Goal: Information Seeking & Learning: Learn about a topic

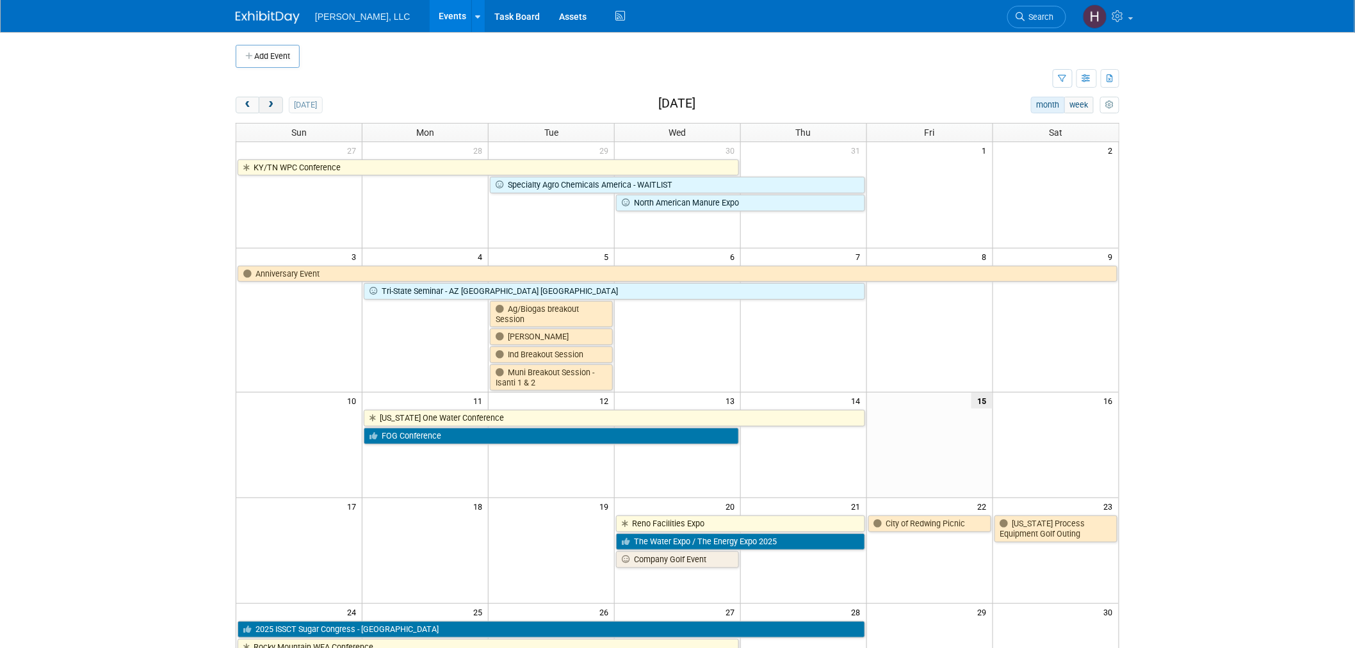
click at [271, 107] on span "next" at bounding box center [271, 105] width 10 height 8
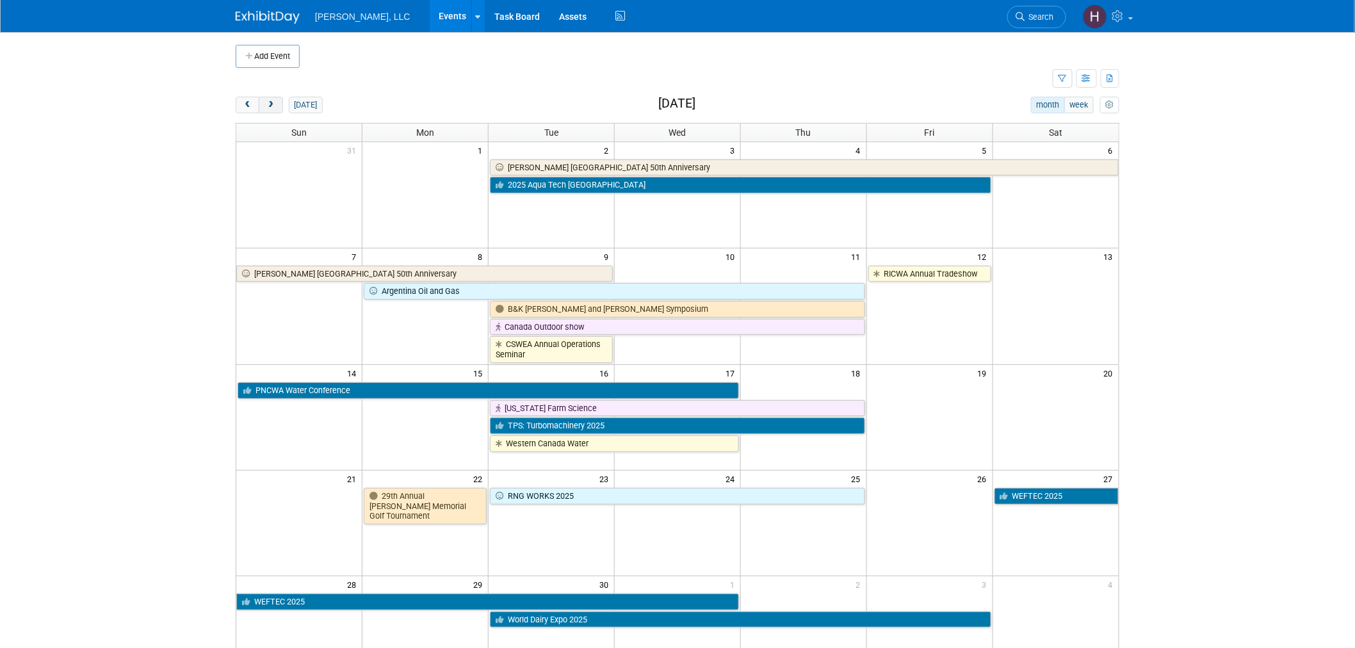
click at [271, 107] on span "next" at bounding box center [271, 105] width 10 height 8
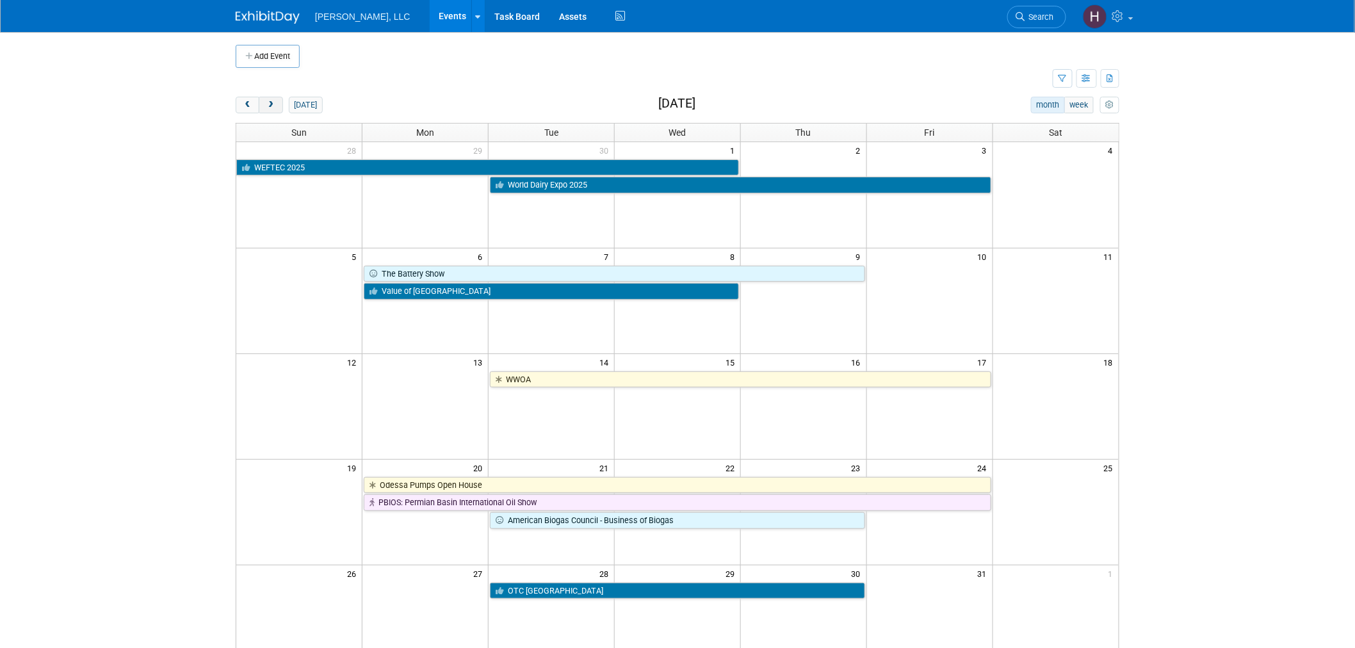
click at [271, 107] on span "next" at bounding box center [271, 105] width 10 height 8
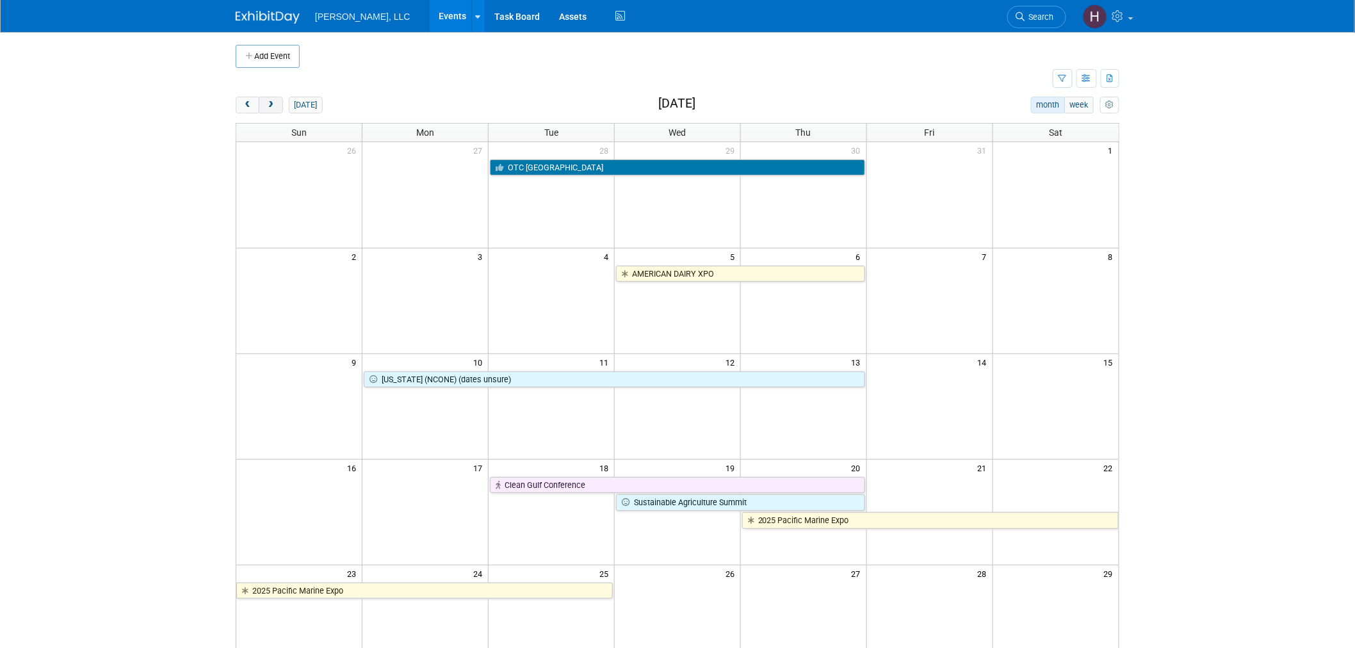
click at [271, 107] on span "next" at bounding box center [271, 105] width 10 height 8
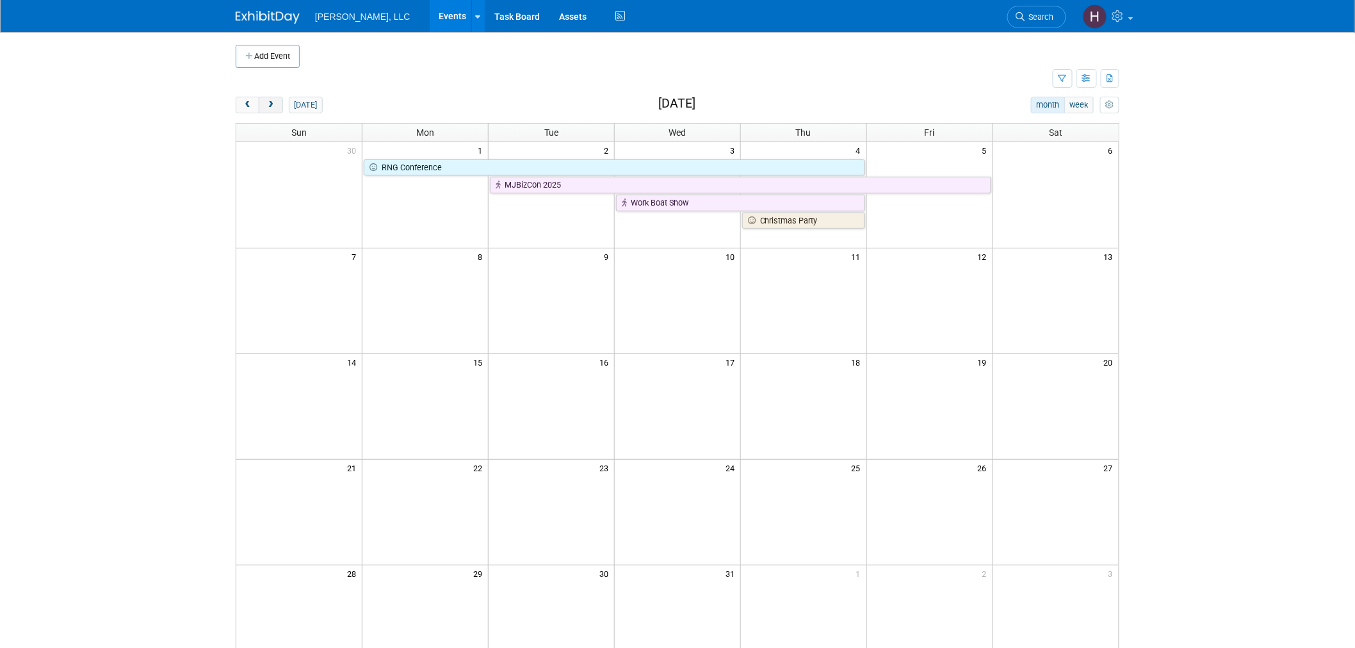
click at [271, 107] on span "next" at bounding box center [271, 105] width 10 height 8
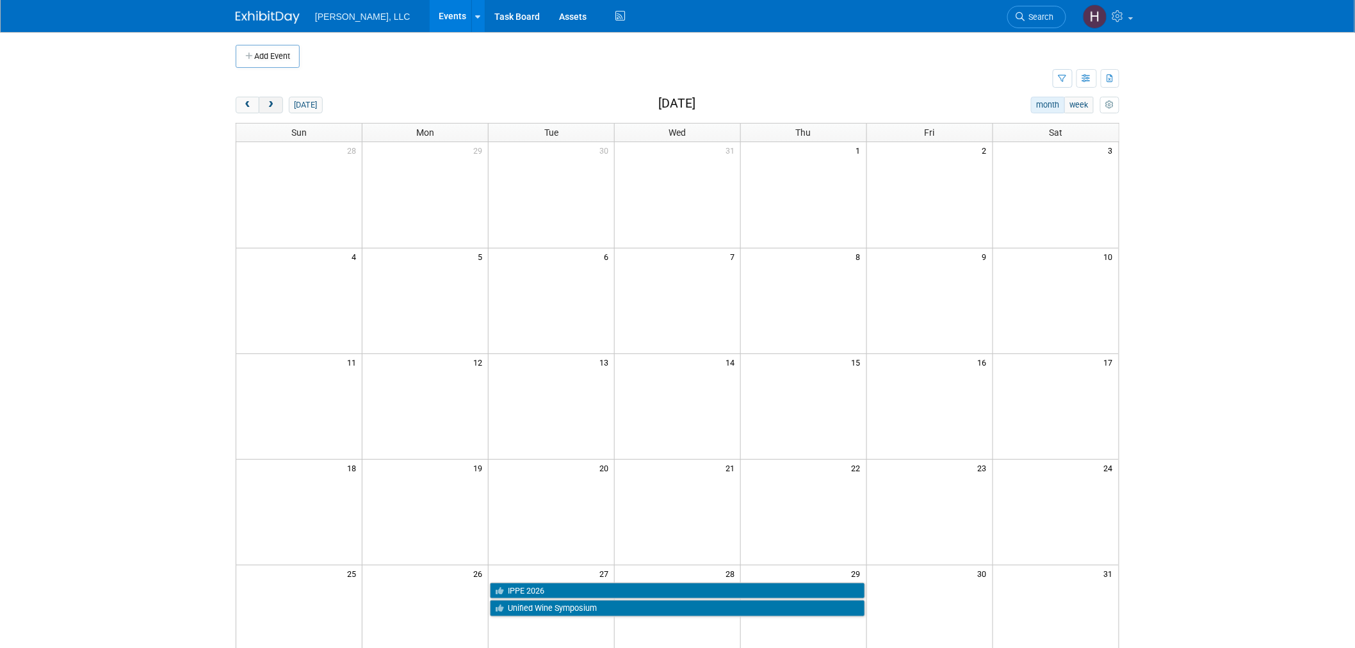
click at [271, 107] on span "next" at bounding box center [271, 105] width 10 height 8
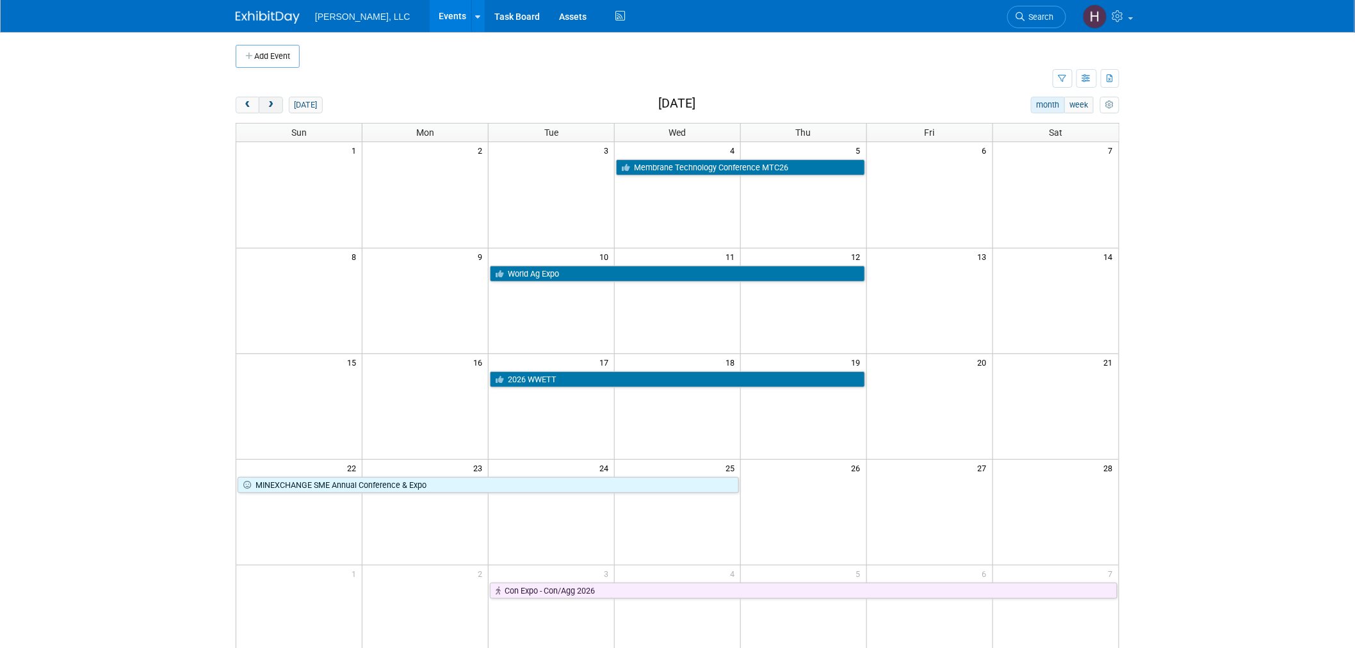
click at [271, 107] on span "next" at bounding box center [271, 105] width 10 height 8
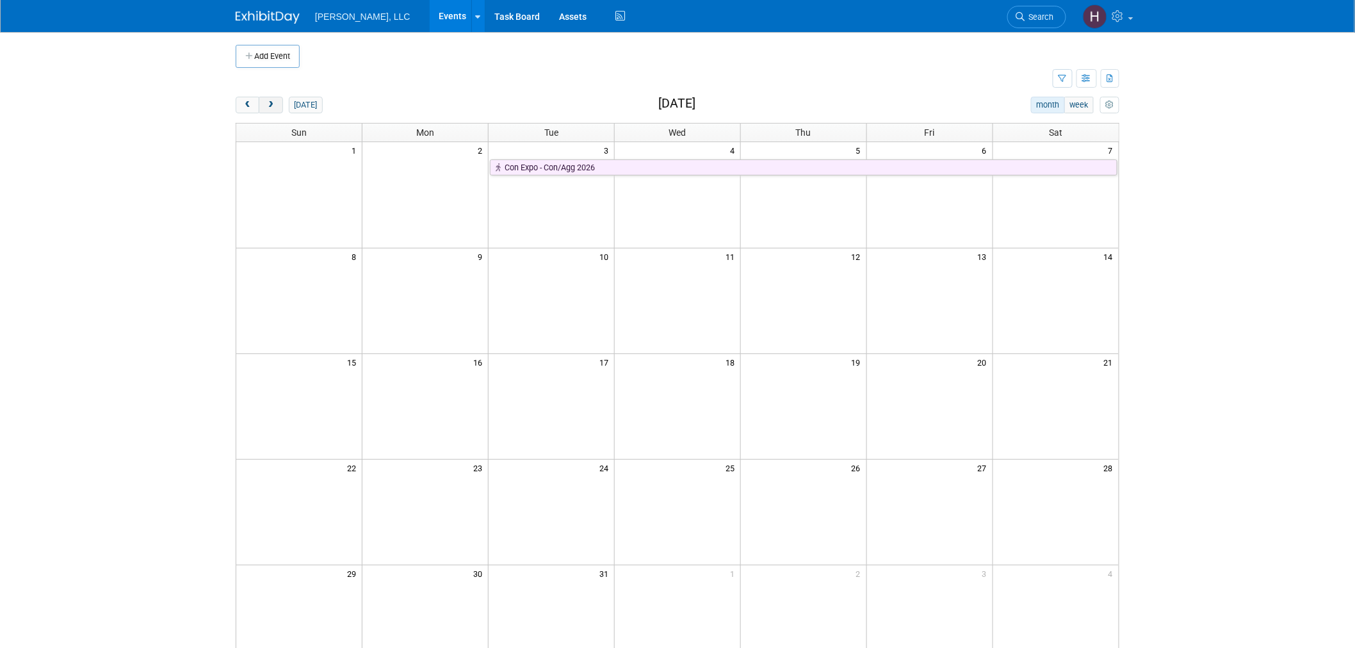
click at [271, 107] on span "next" at bounding box center [271, 105] width 10 height 8
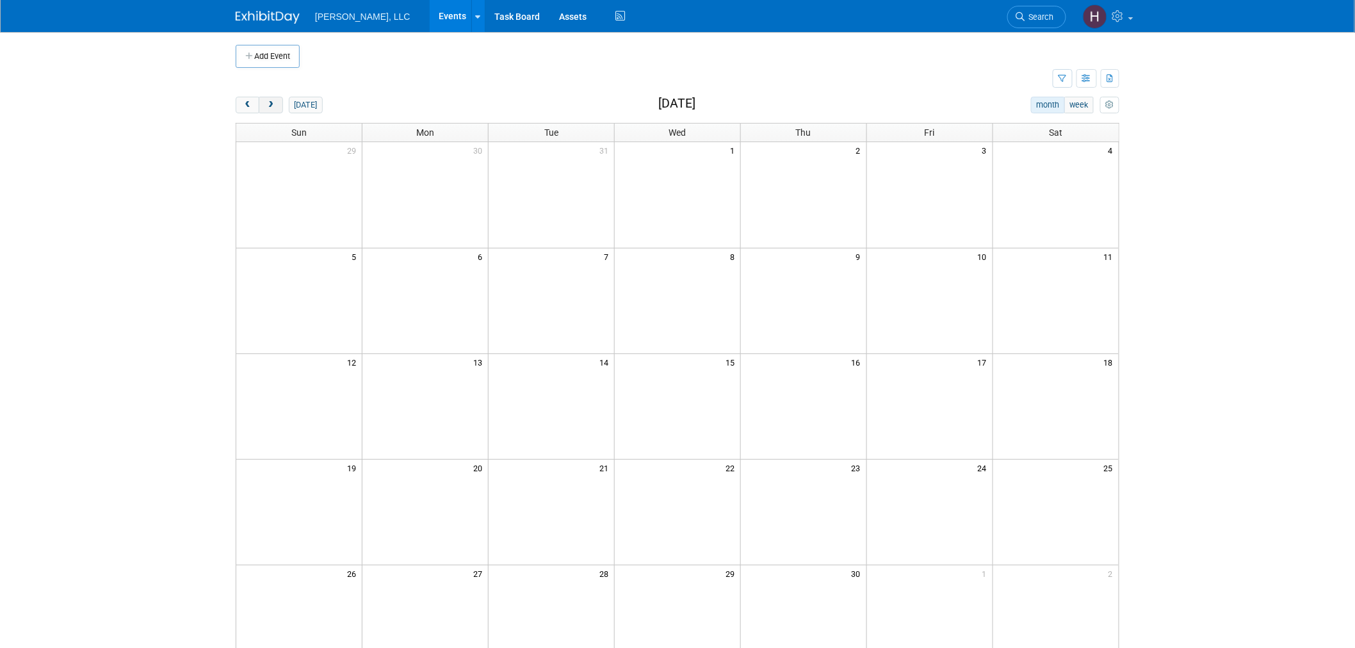
click at [271, 107] on span "next" at bounding box center [271, 105] width 10 height 8
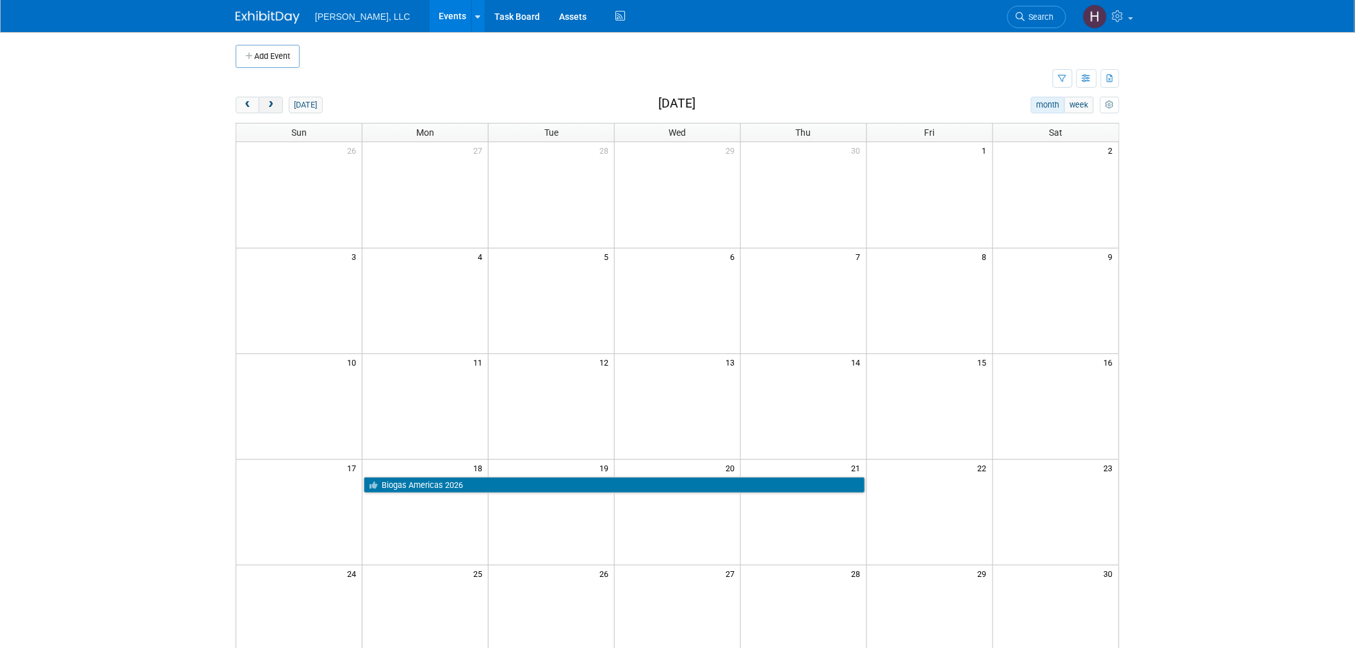
click at [271, 107] on span "next" at bounding box center [271, 105] width 10 height 8
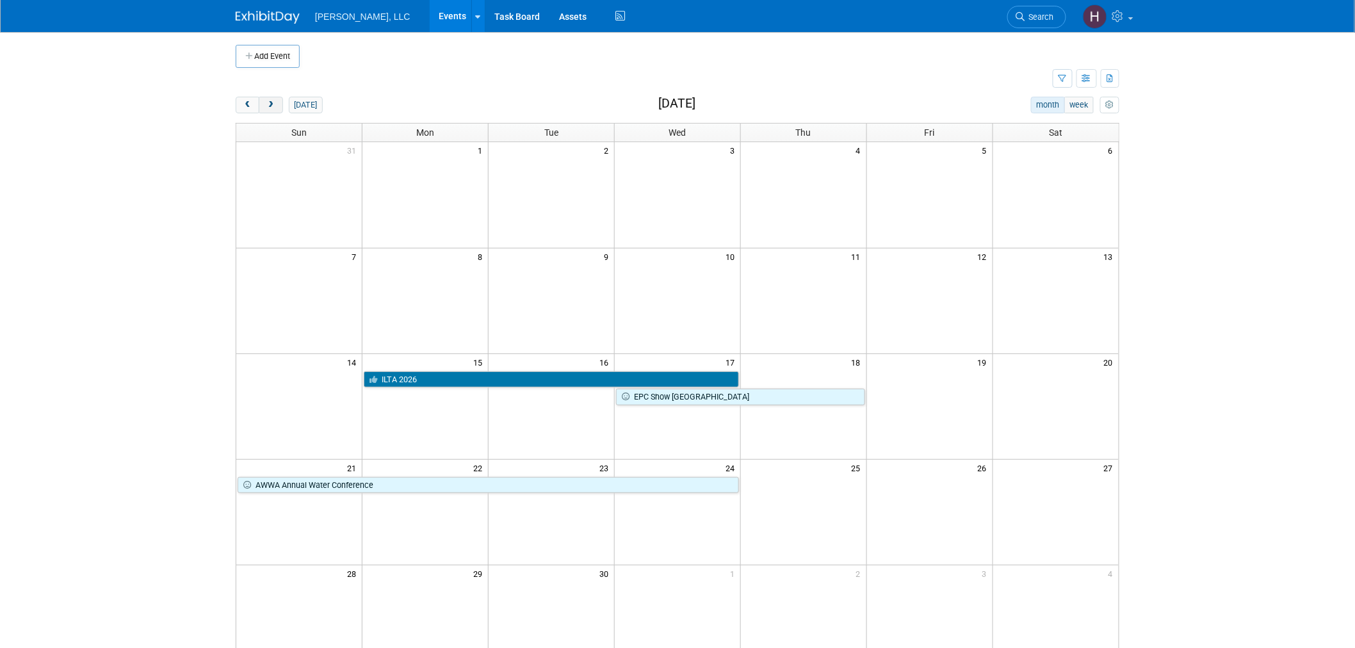
click at [271, 107] on span "next" at bounding box center [271, 105] width 10 height 8
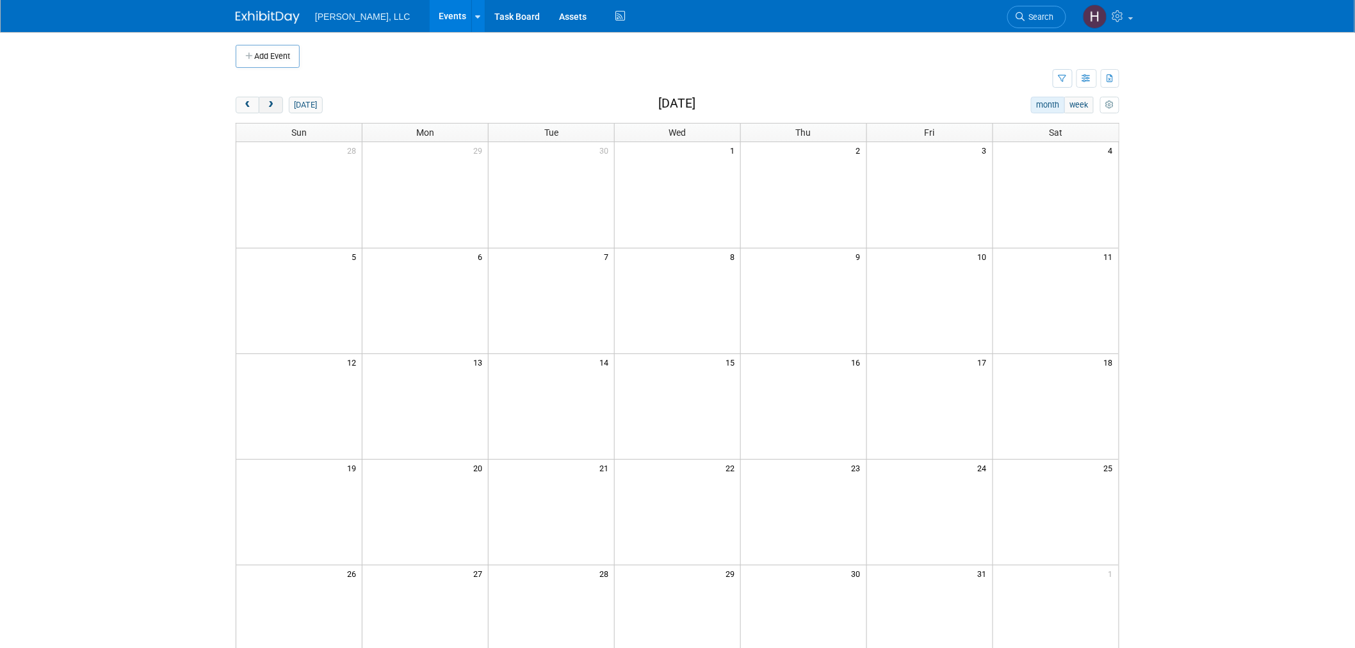
click at [271, 107] on span "next" at bounding box center [271, 105] width 10 height 8
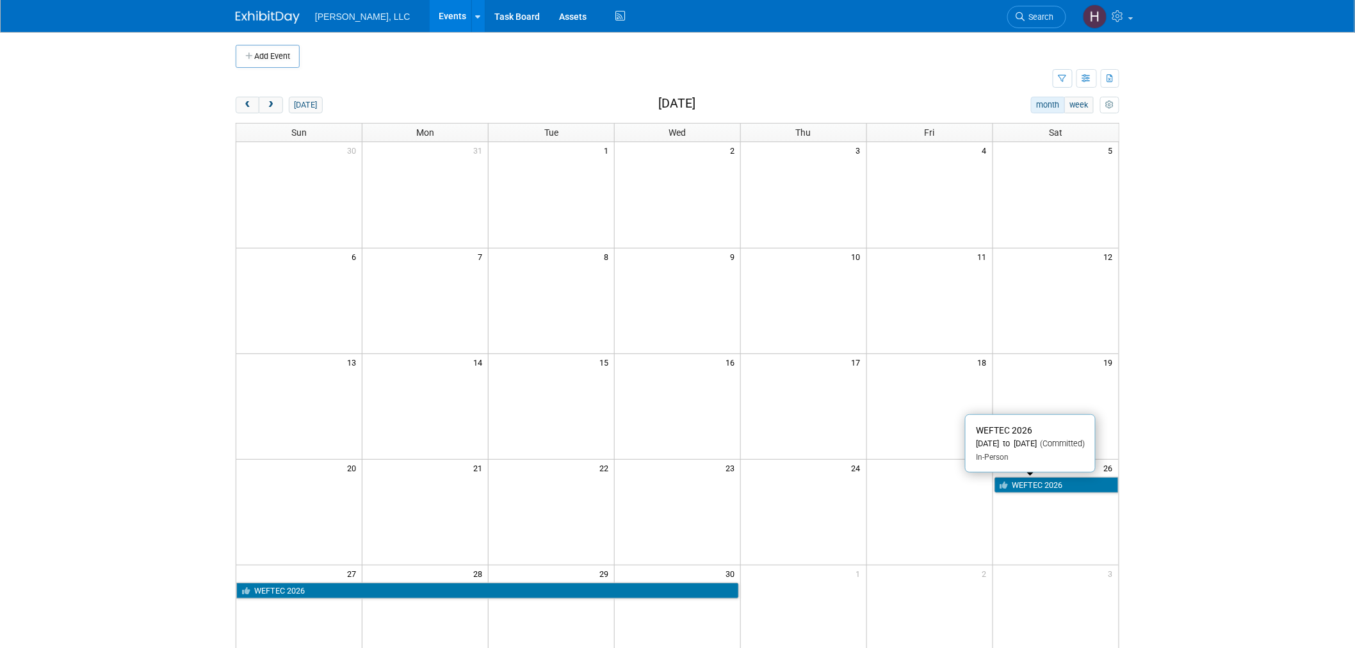
click at [1094, 483] on link "WEFTEC 2026" at bounding box center [1057, 485] width 124 height 17
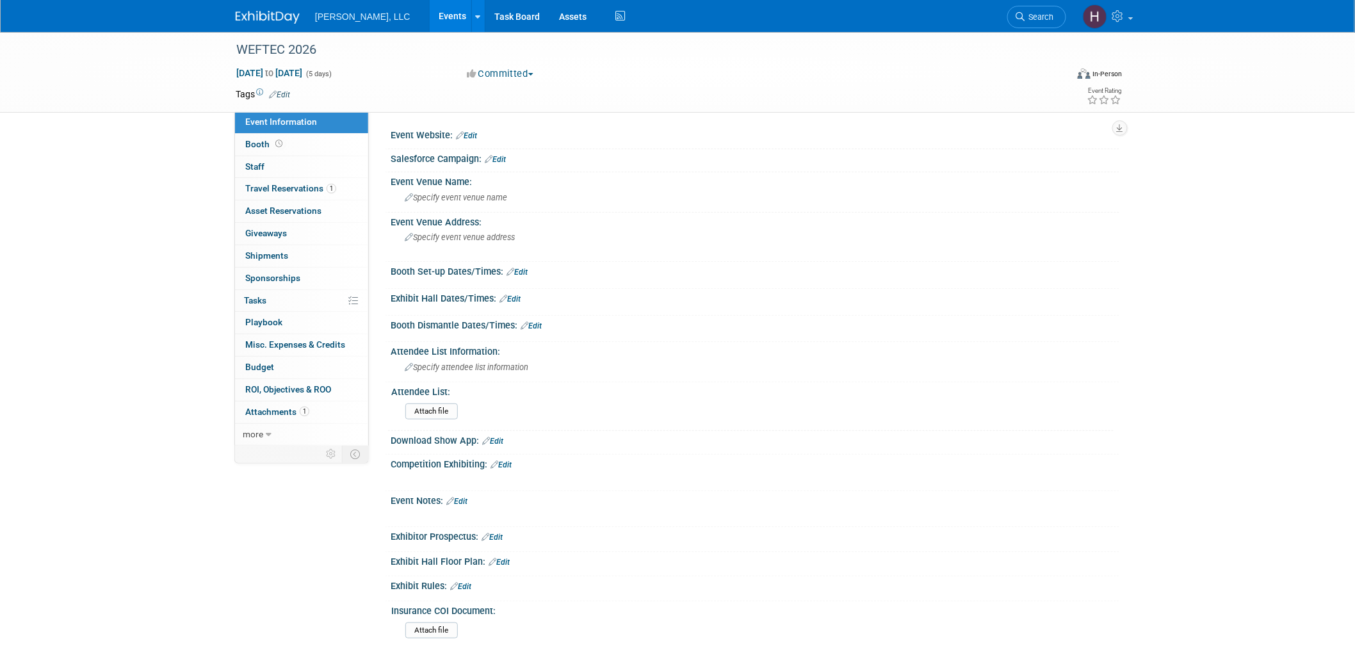
click at [430, 15] on link "Events" at bounding box center [453, 16] width 47 height 32
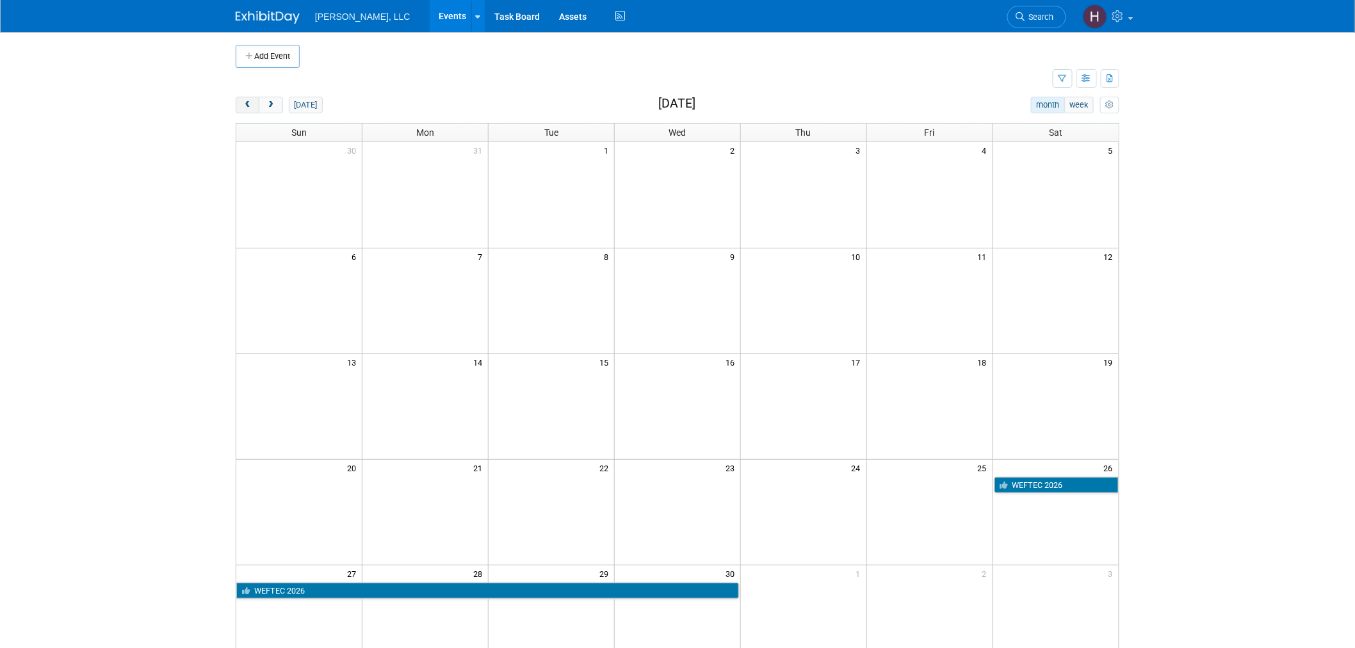
click at [250, 104] on span "prev" at bounding box center [248, 105] width 10 height 8
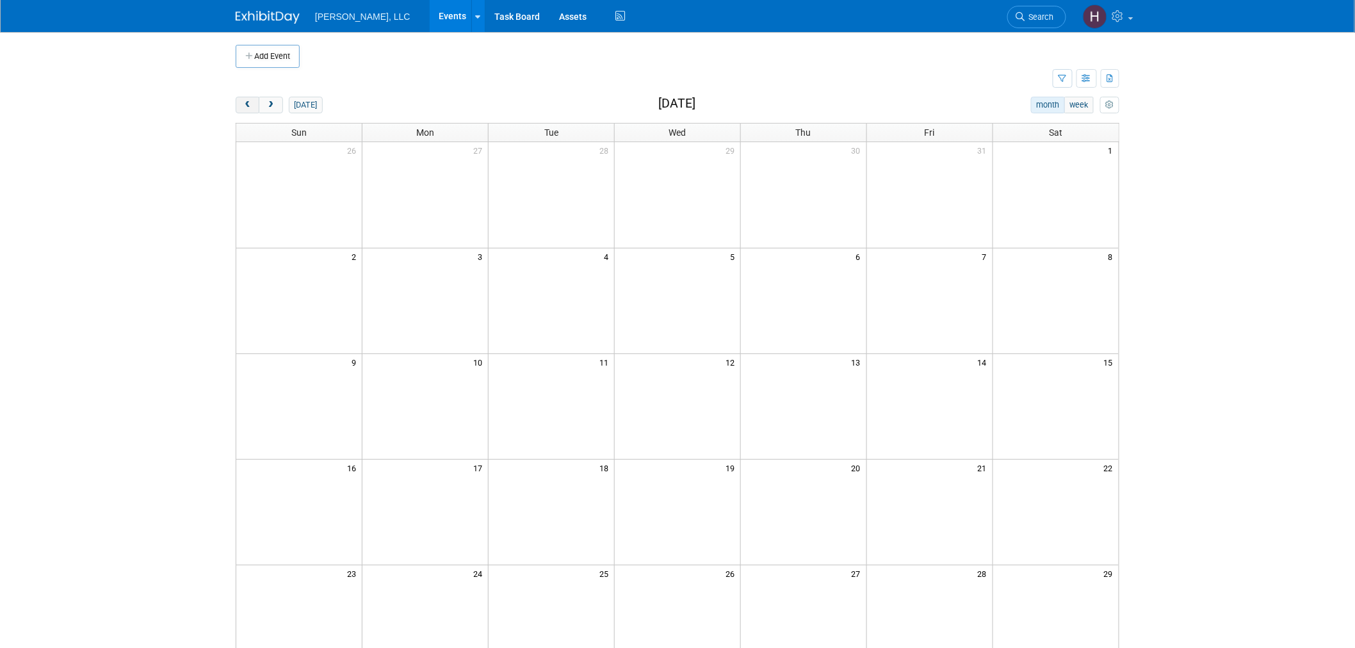
click at [250, 104] on span "prev" at bounding box center [248, 105] width 10 height 8
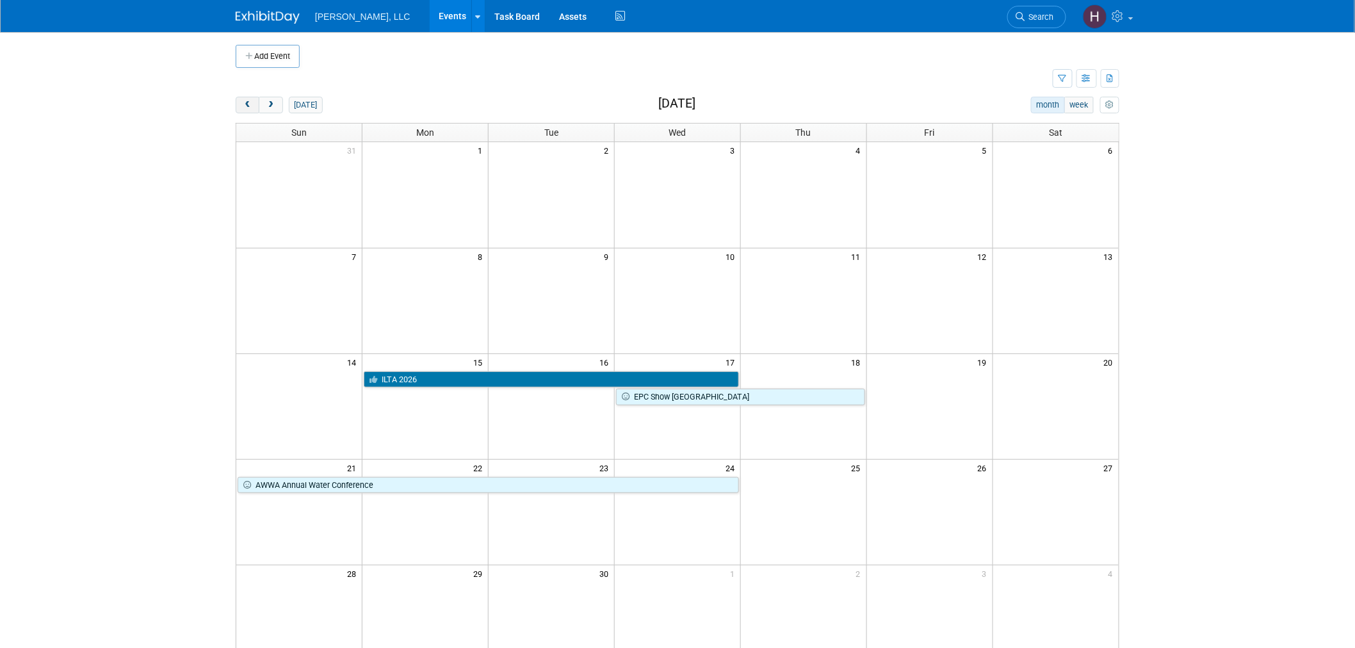
click at [250, 104] on span "prev" at bounding box center [248, 105] width 10 height 8
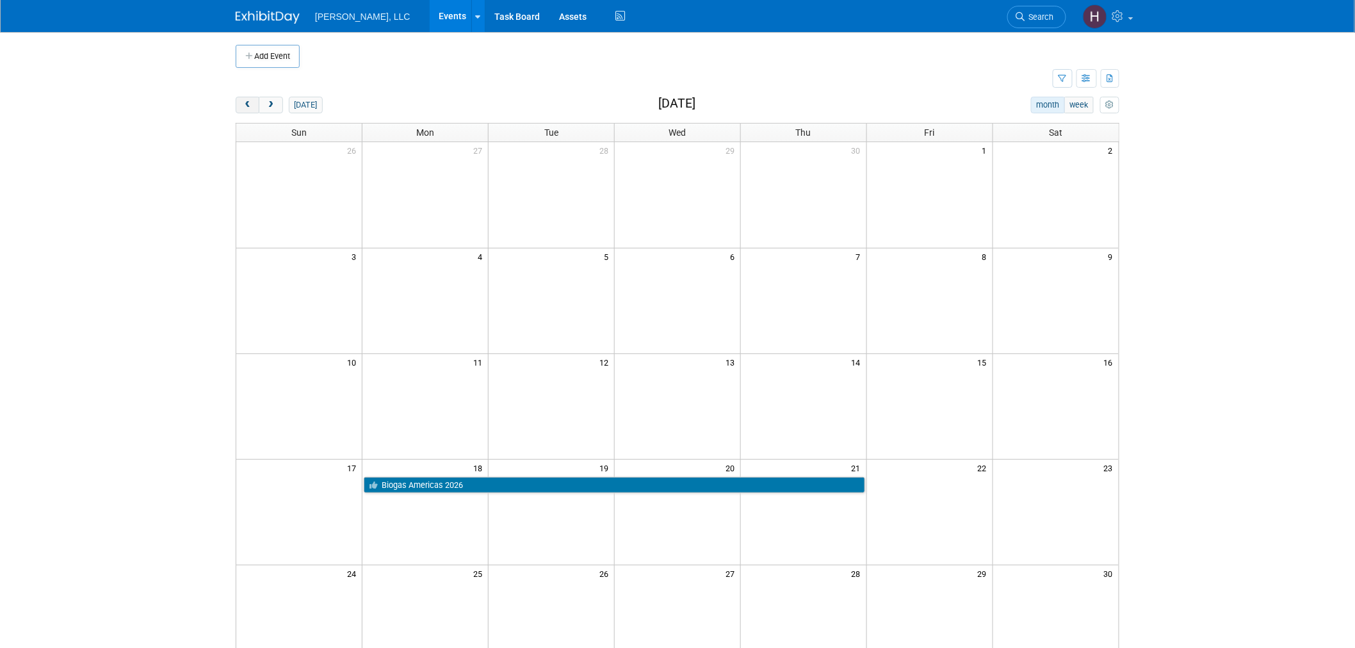
drag, startPoint x: 250, startPoint y: 104, endPoint x: 241, endPoint y: 104, distance: 9.6
click at [243, 109] on span "prev" at bounding box center [248, 105] width 10 height 8
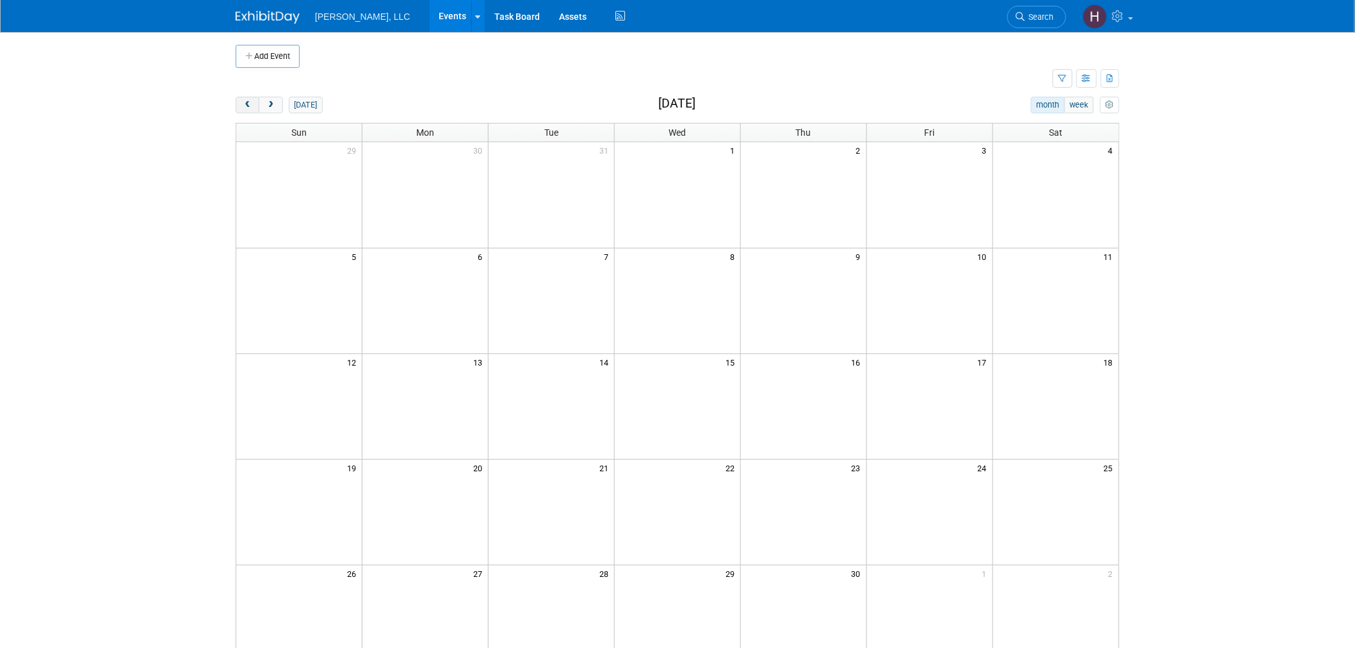
click at [247, 103] on span "prev" at bounding box center [248, 105] width 10 height 8
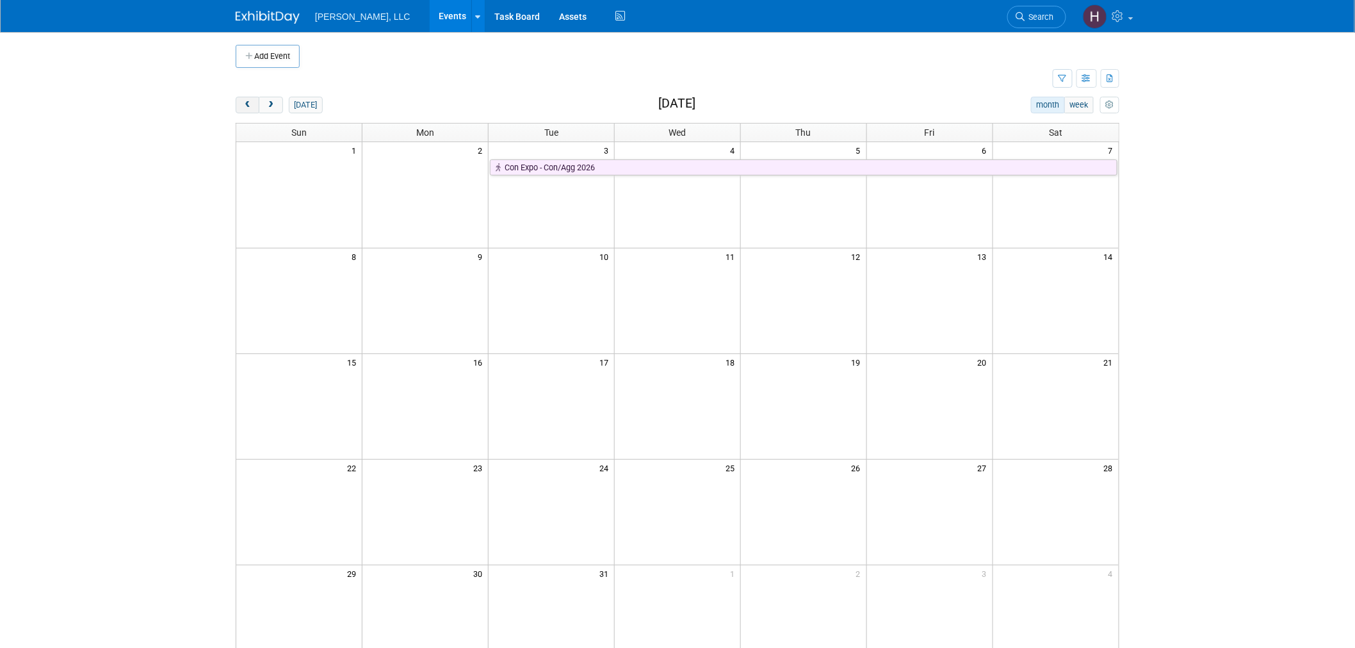
click at [247, 103] on span "prev" at bounding box center [248, 105] width 10 height 8
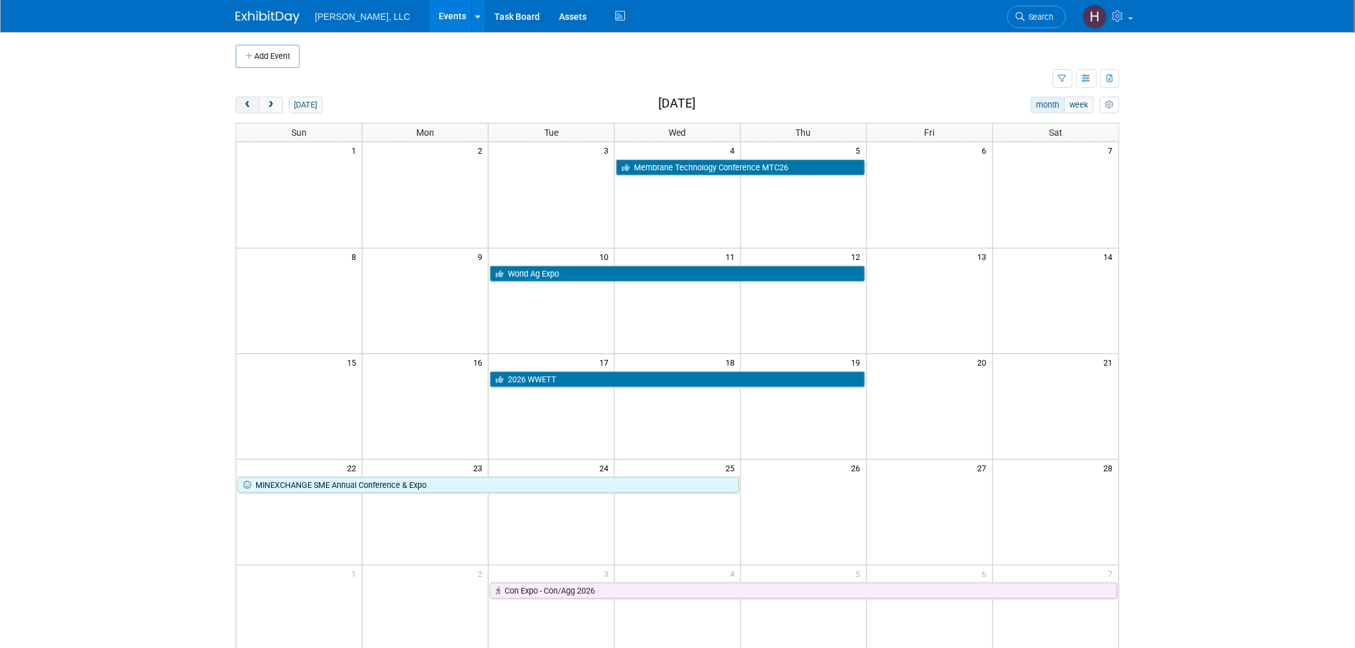
click at [245, 104] on span "prev" at bounding box center [248, 105] width 10 height 8
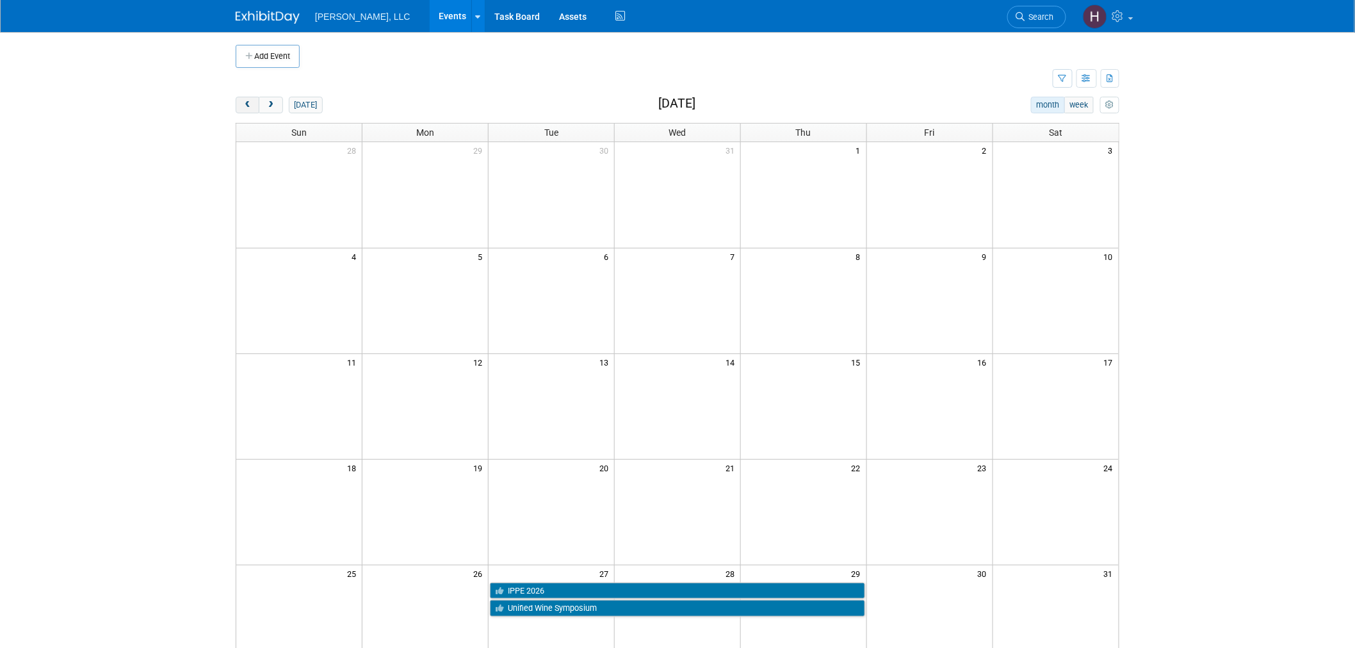
click at [245, 104] on span "prev" at bounding box center [248, 105] width 10 height 8
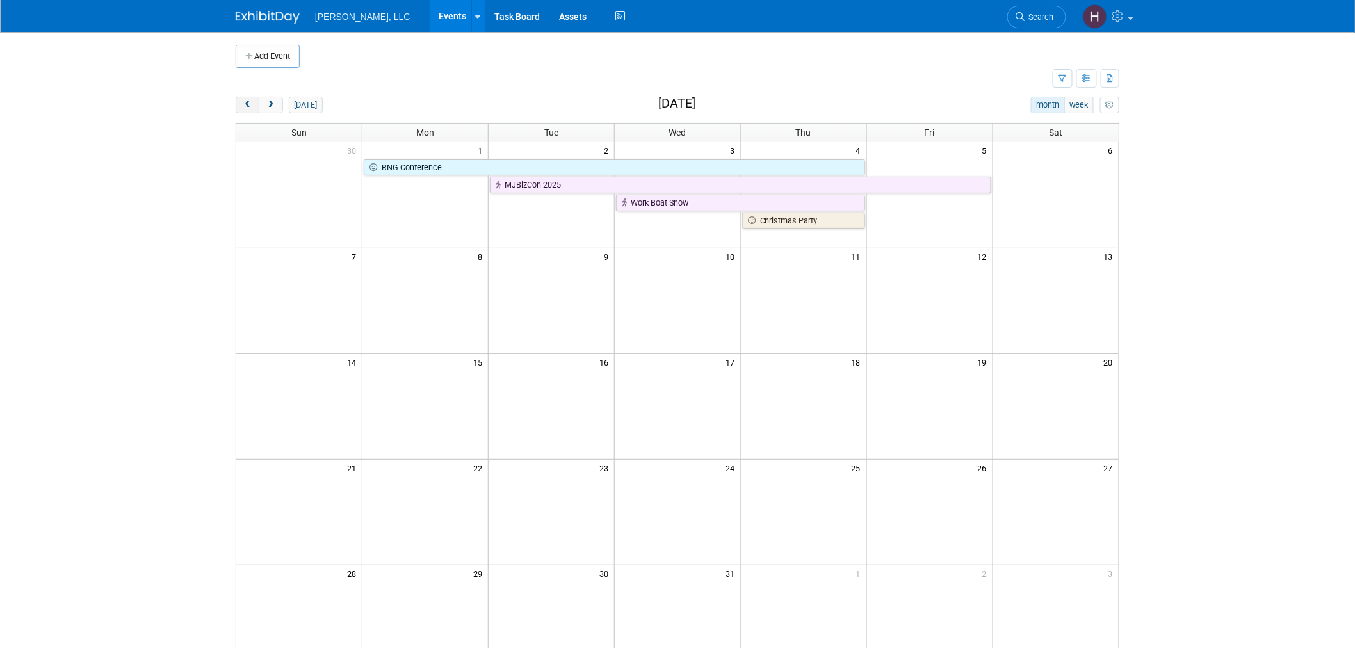
click at [245, 104] on span "prev" at bounding box center [248, 105] width 10 height 8
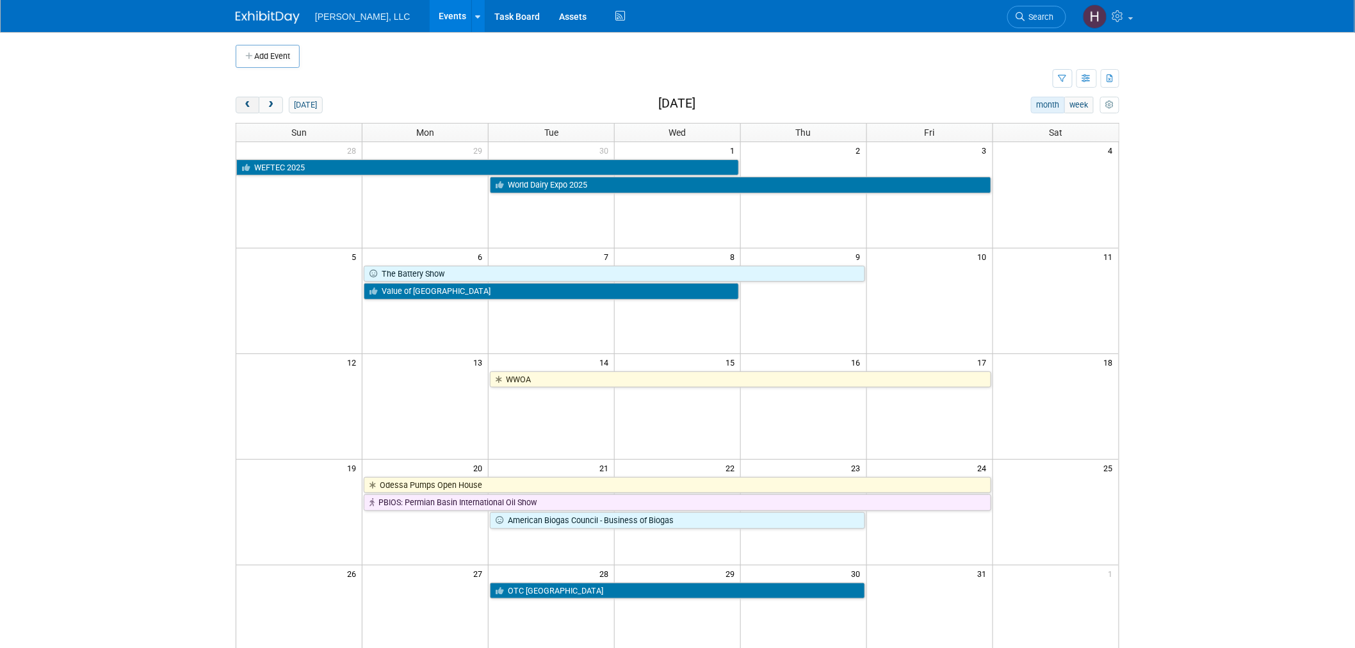
click at [245, 104] on span "prev" at bounding box center [248, 105] width 10 height 8
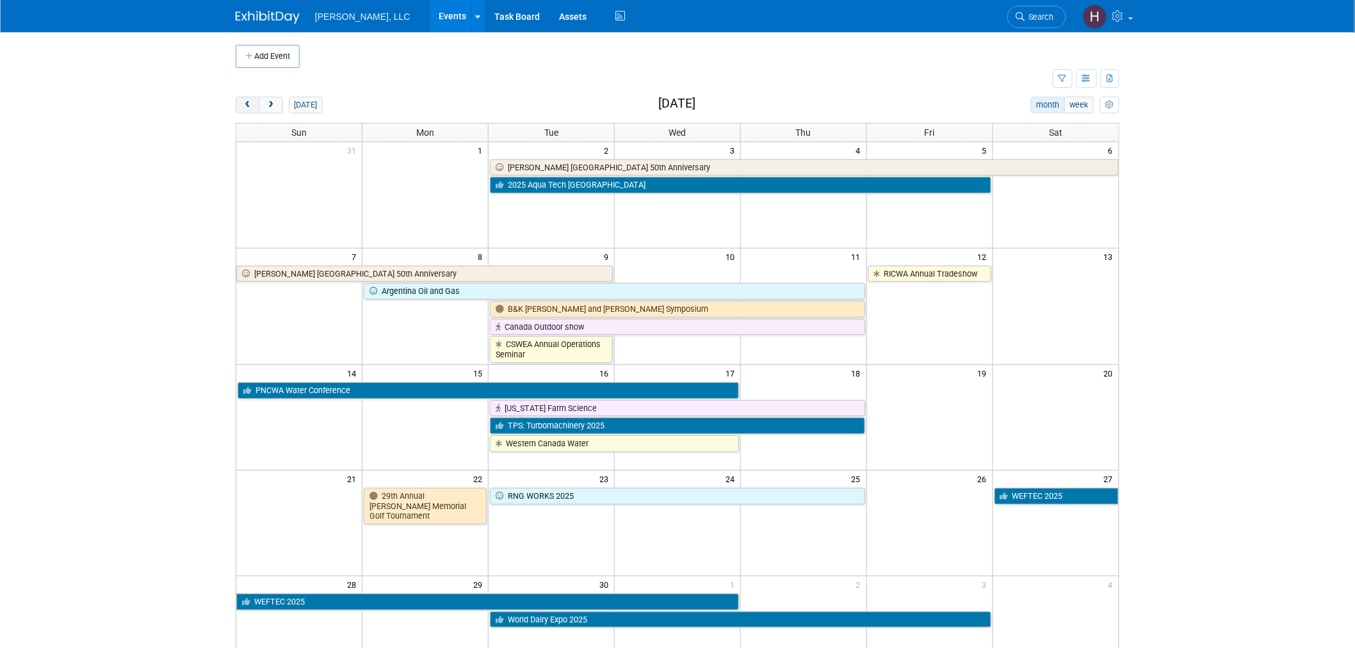
click at [245, 104] on span "prev" at bounding box center [248, 105] width 10 height 8
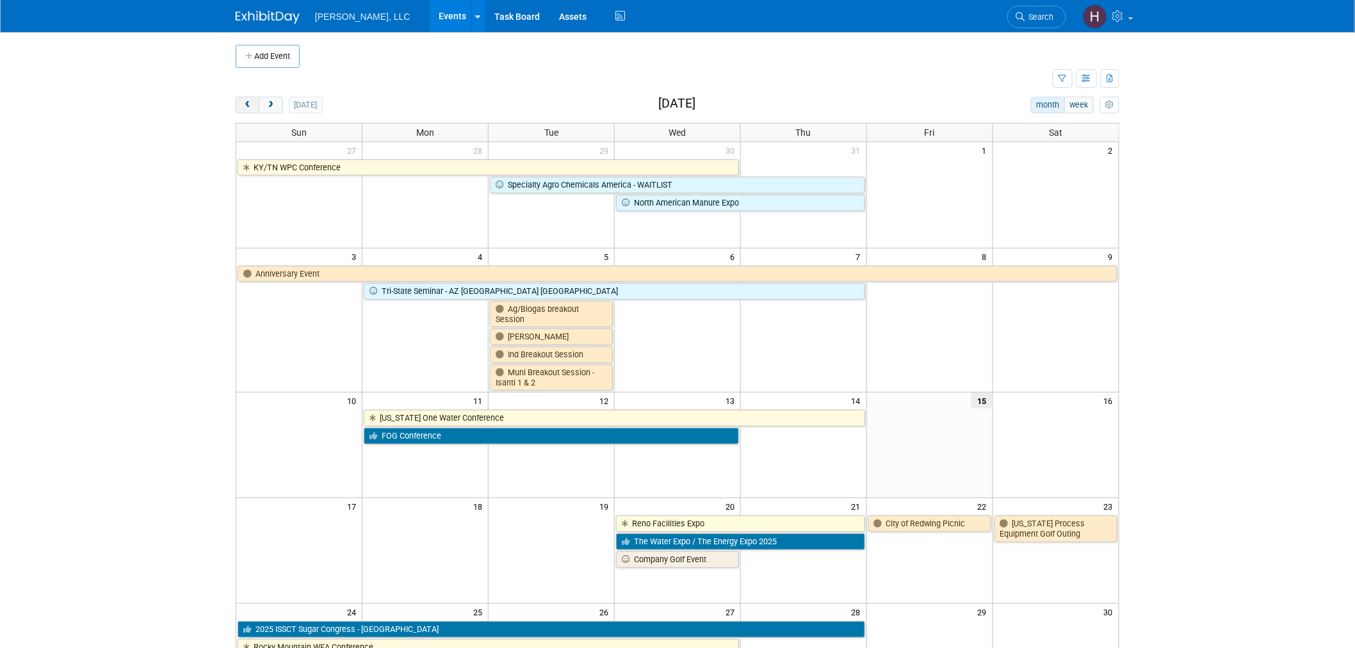
click at [245, 104] on span "prev" at bounding box center [248, 105] width 10 height 8
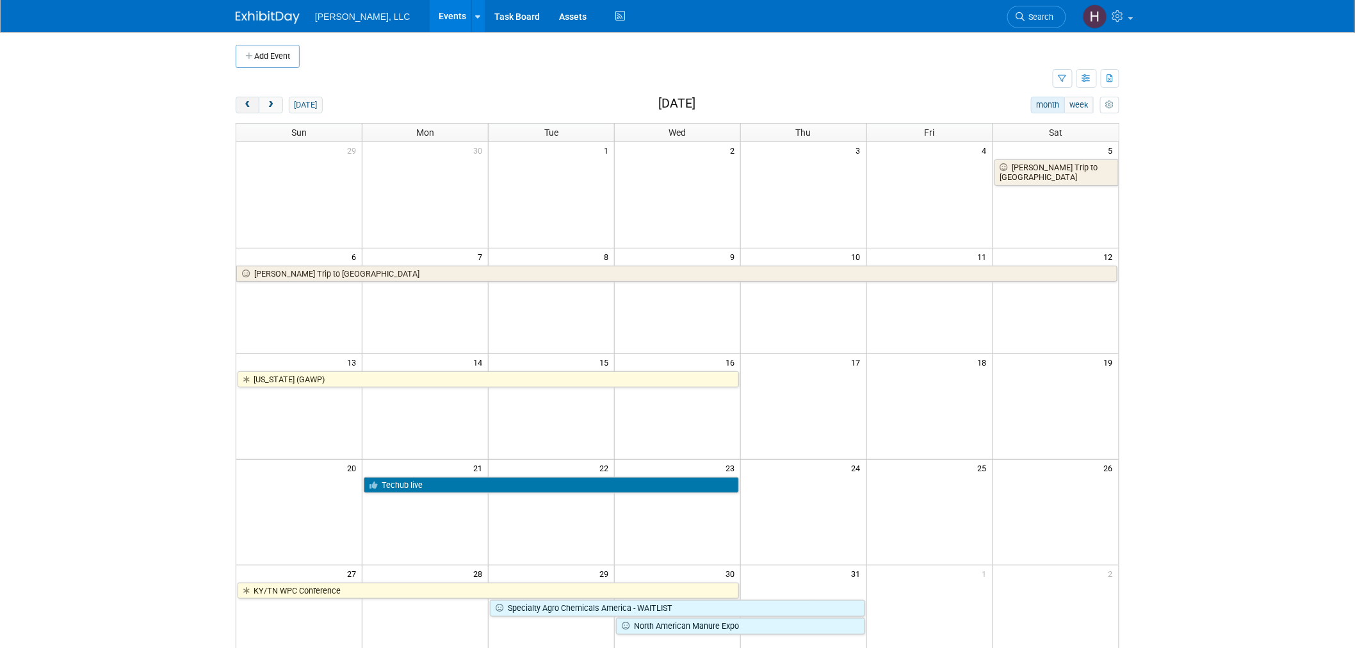
click at [245, 104] on span "prev" at bounding box center [248, 105] width 10 height 8
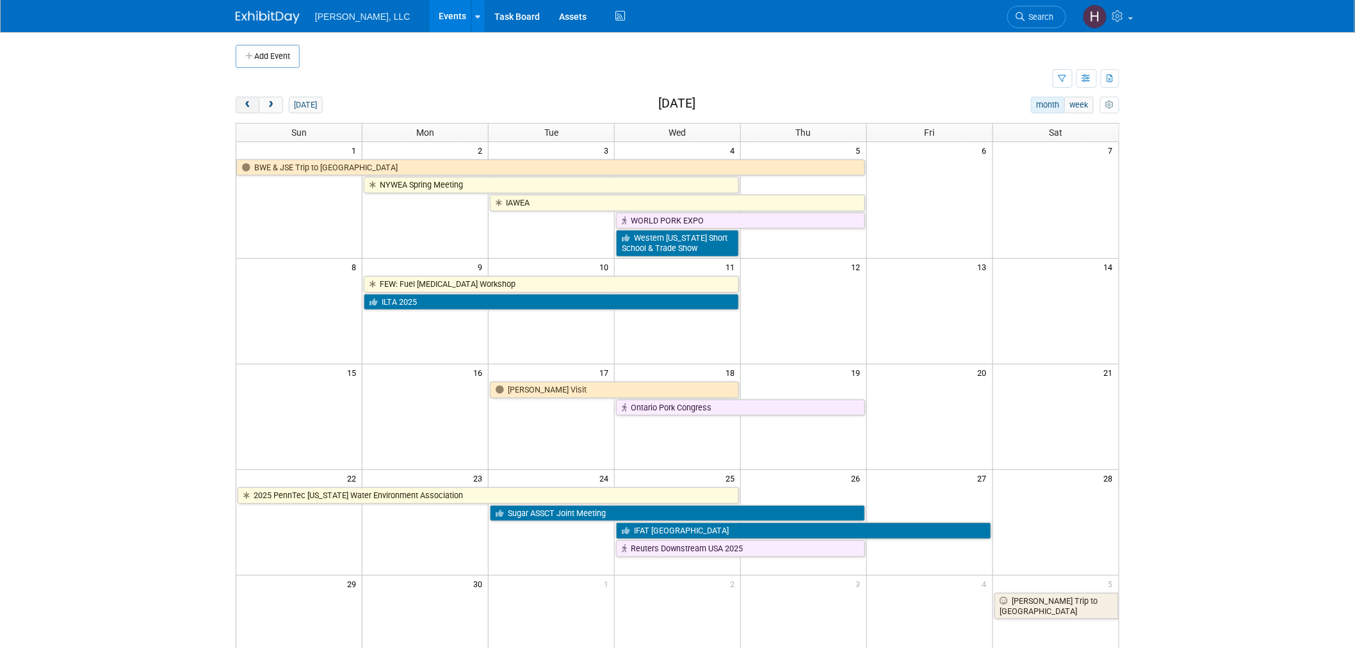
click at [245, 104] on span "prev" at bounding box center [248, 105] width 10 height 8
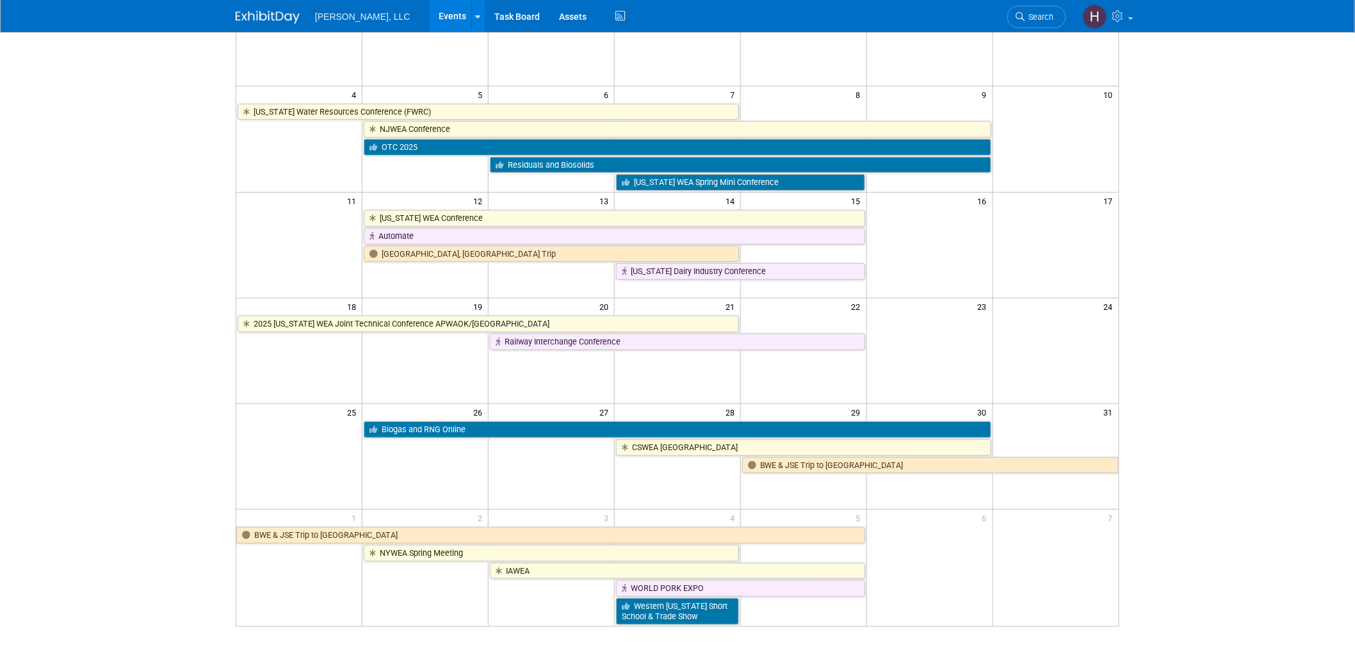
scroll to position [213, 0]
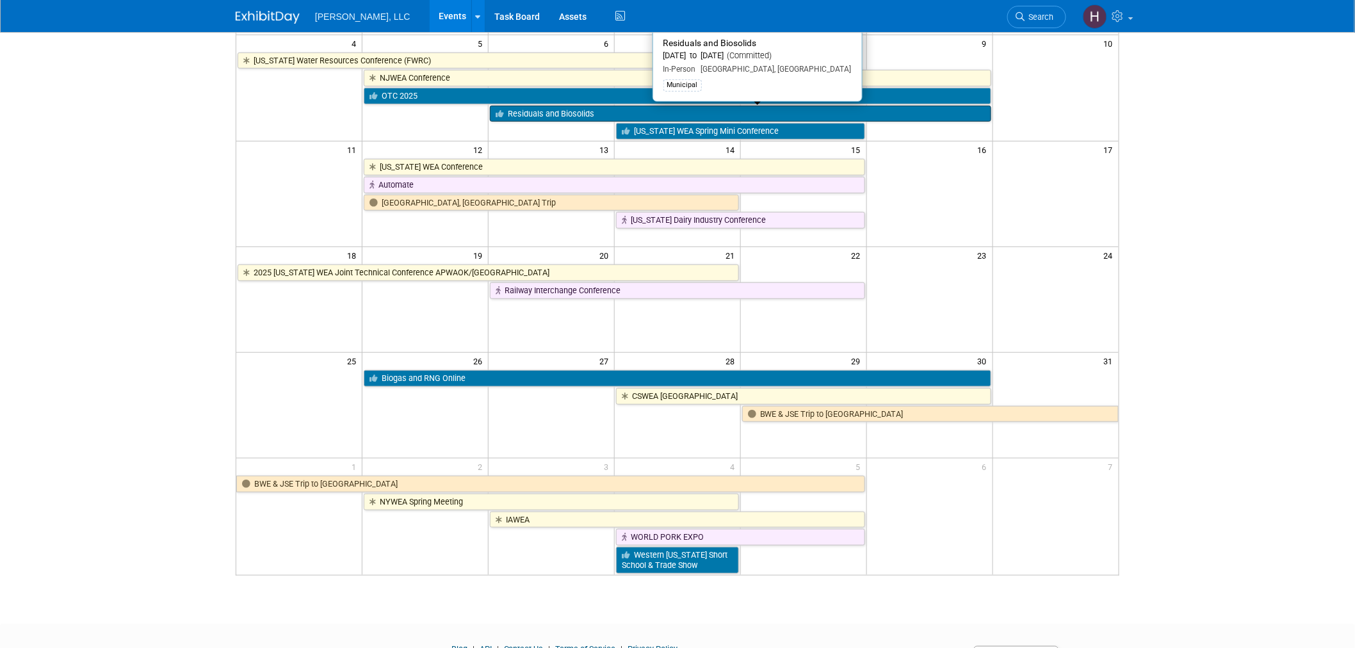
click at [560, 117] on link "Residuals and Biosolids" at bounding box center [740, 114] width 501 height 17
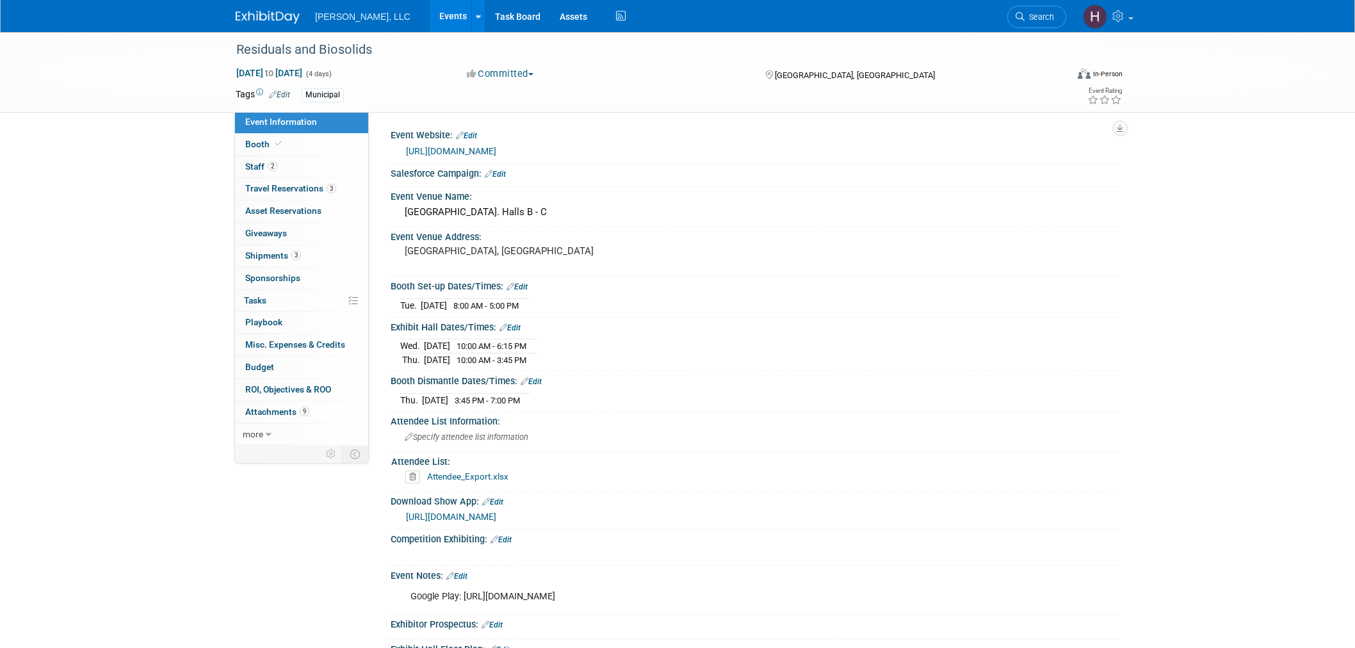
select select "Municipal"
click at [460, 149] on link "[URL][DOMAIN_NAME]" at bounding box center [451, 151] width 90 height 10
